Goal: Information Seeking & Learning: Check status

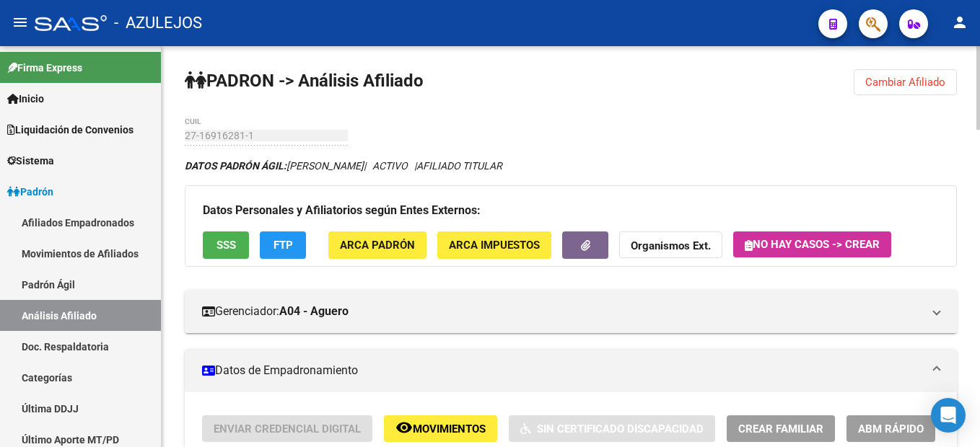
click at [891, 87] on span "Cambiar Afiliado" at bounding box center [905, 82] width 80 height 13
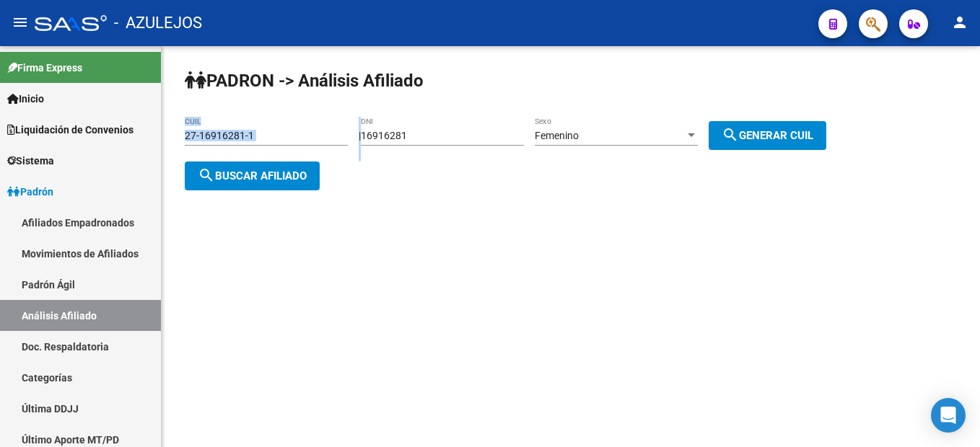
drag, startPoint x: 503, startPoint y: 126, endPoint x: 341, endPoint y: 130, distance: 161.6
click at [341, 130] on app-analisis-afiliado "PADRON -> Análisis Afiliado 27-16916281-1 CUIL | 16916281 DNI Femenino Sexo sea…" at bounding box center [511, 156] width 652 height 52
drag, startPoint x: 432, startPoint y: 131, endPoint x: 361, endPoint y: 135, distance: 71.5
click at [361, 135] on div "| 16916281 DNI Femenino Sexo search Generar CUIL" at bounding box center [598, 136] width 478 height 12
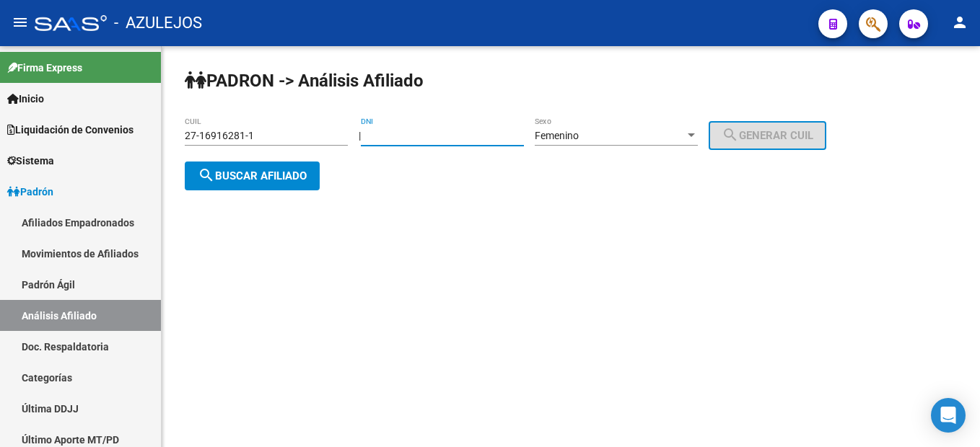
paste input "31396261"
type input "31396261"
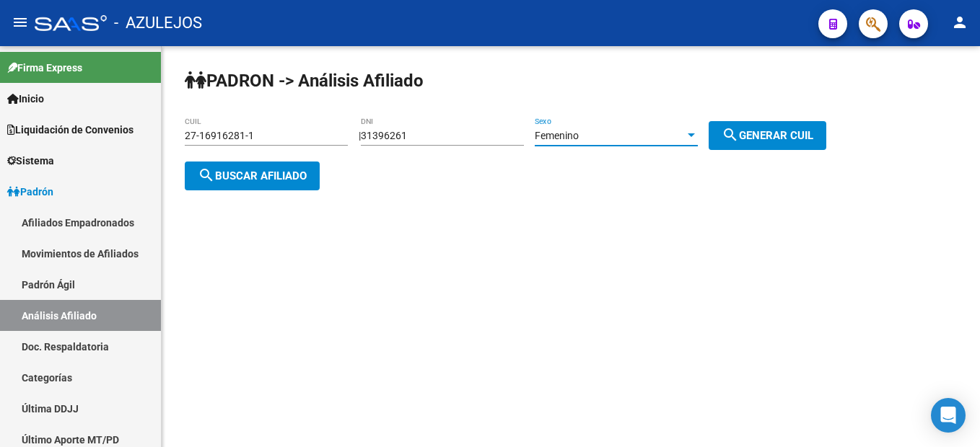
click at [698, 132] on div at bounding box center [691, 136] width 13 height 12
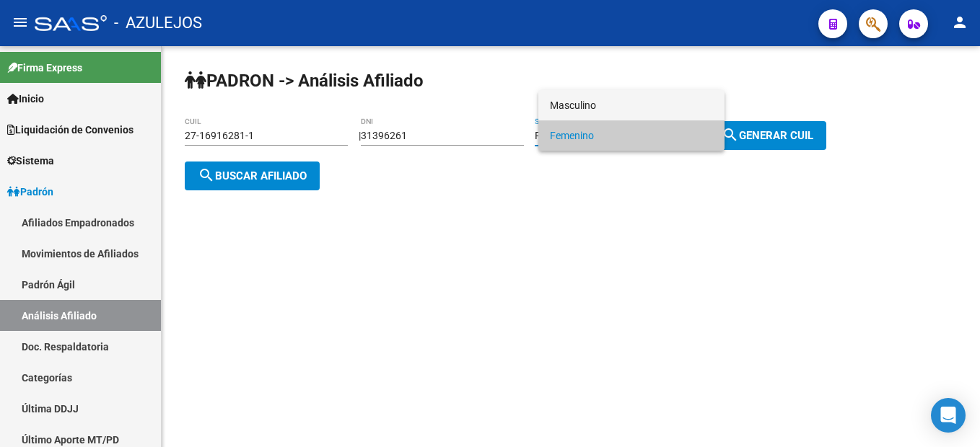
click at [623, 93] on span "Masculino" at bounding box center [631, 105] width 163 height 30
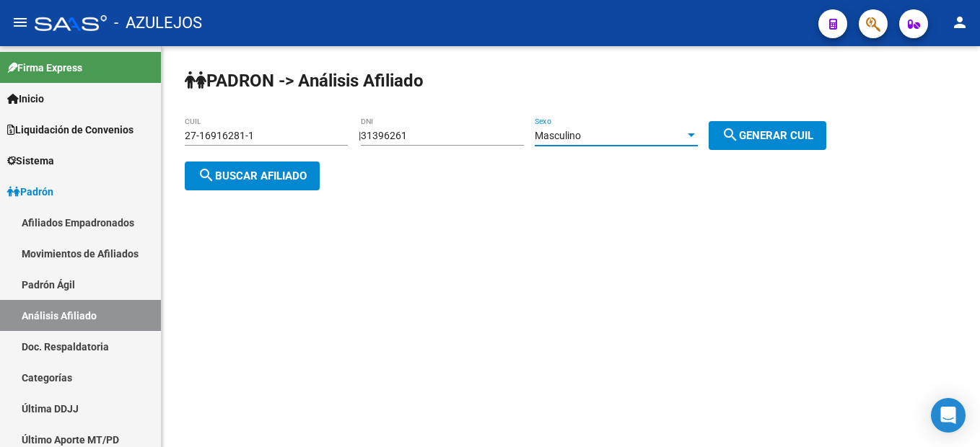
click at [773, 139] on span "search Generar CUIL" at bounding box center [767, 135] width 92 height 13
type input "20-31396261-0"
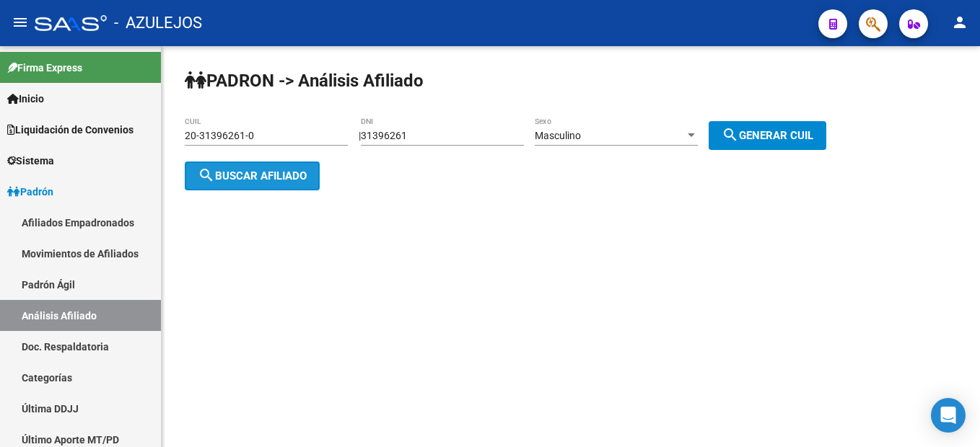
click at [237, 180] on span "search Buscar afiliado" at bounding box center [252, 176] width 109 height 13
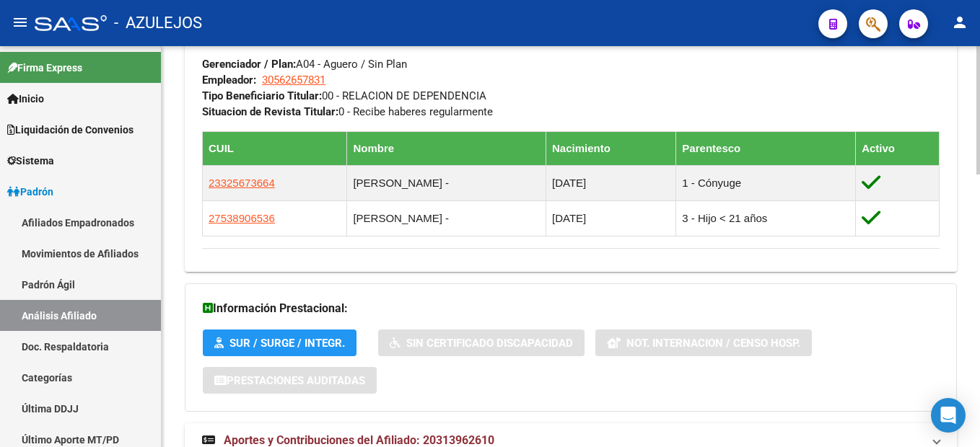
scroll to position [855, 0]
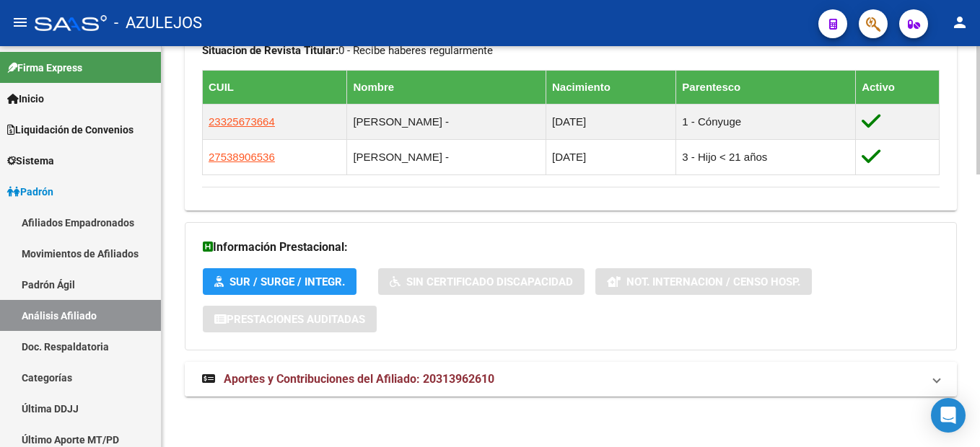
click at [303, 379] on span "Aportes y Contribuciones del Afiliado: 20313962610" at bounding box center [359, 379] width 271 height 14
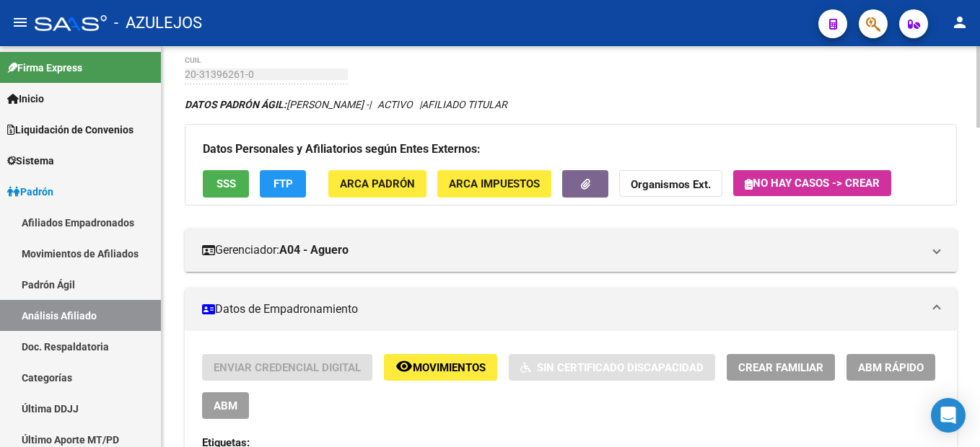
scroll to position [0, 0]
